Goal: Use online tool/utility: Use online tool/utility

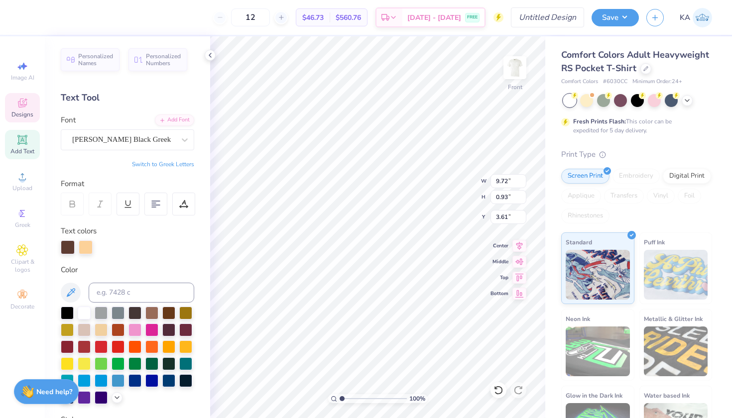
scroll to position [0, 2]
type textarea "DELTA ZETA"
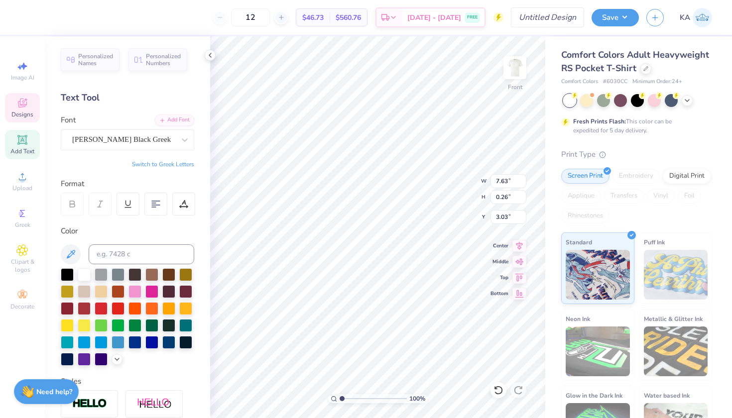
scroll to position [0, 0]
type textarea "t"
type textarea "THE [GEOGRAPHIC_DATA][US_STATE]"
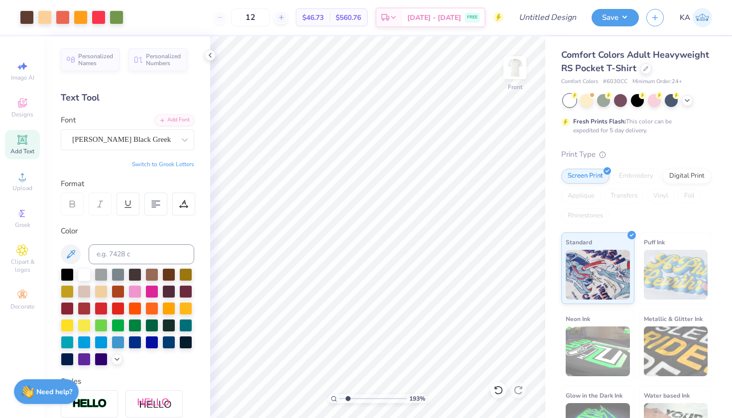
click at [349, 398] on input "range" at bounding box center [373, 399] width 67 height 9
type input "1"
click at [341, 397] on input "range" at bounding box center [373, 399] width 67 height 9
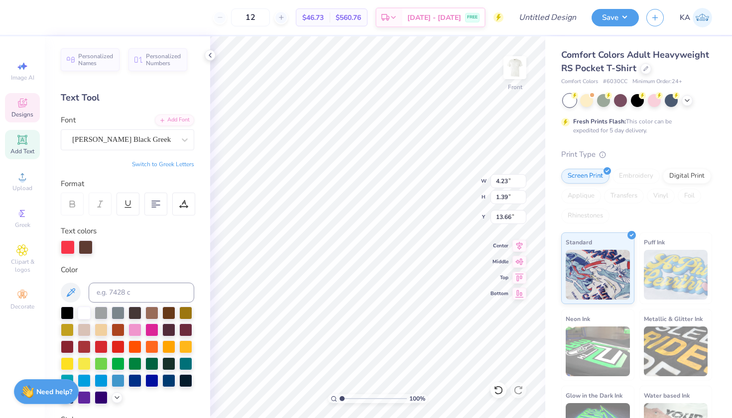
type textarea "d"
type textarea "DZ"
type input "6.86"
type input "5.21"
type input "10.00"
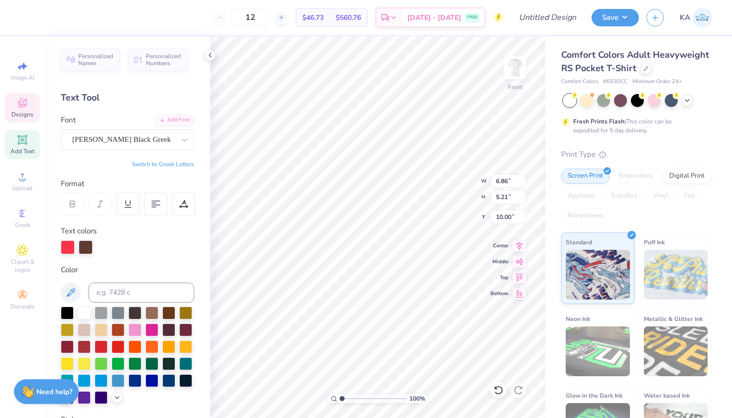
type input "2.78"
type input "1.35"
type input "13.77"
type textarea "DZ"
type input "2.78"
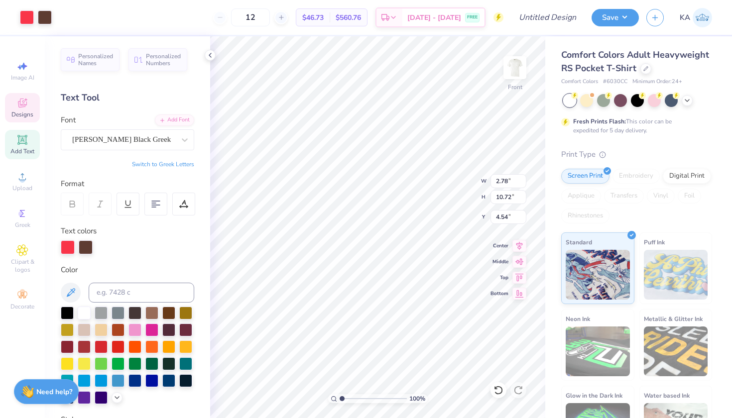
type input "1.35"
type input "13.77"
